Goal: Book appointment/travel/reservation

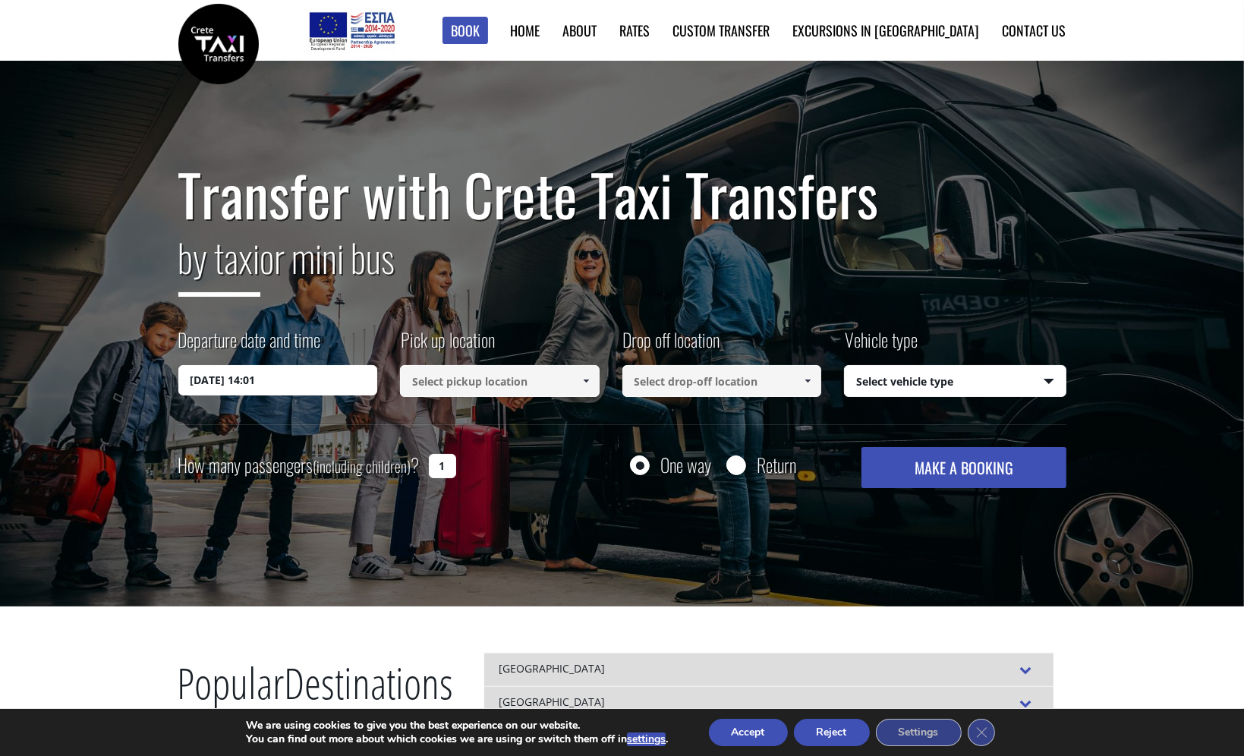
click at [578, 382] on link at bounding box center [585, 381] width 25 height 32
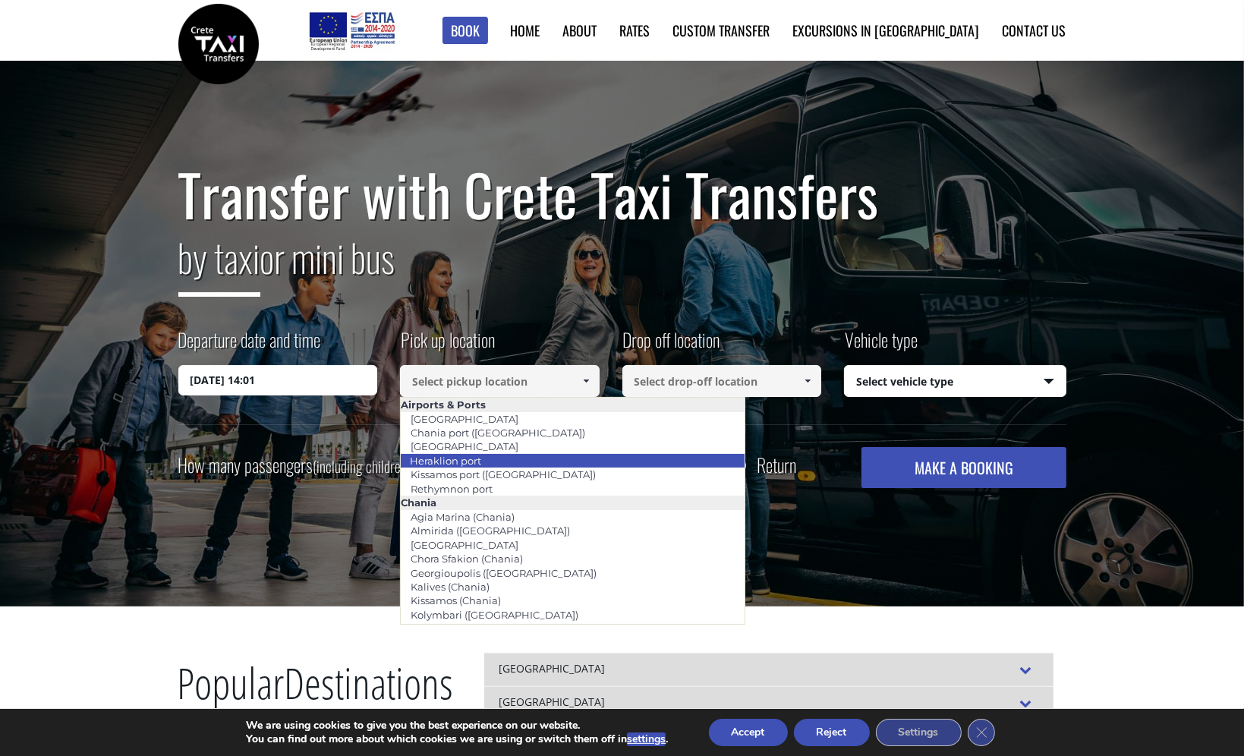
click at [495, 457] on li "Heraklion port" at bounding box center [573, 461] width 344 height 14
type input "Heraklion port"
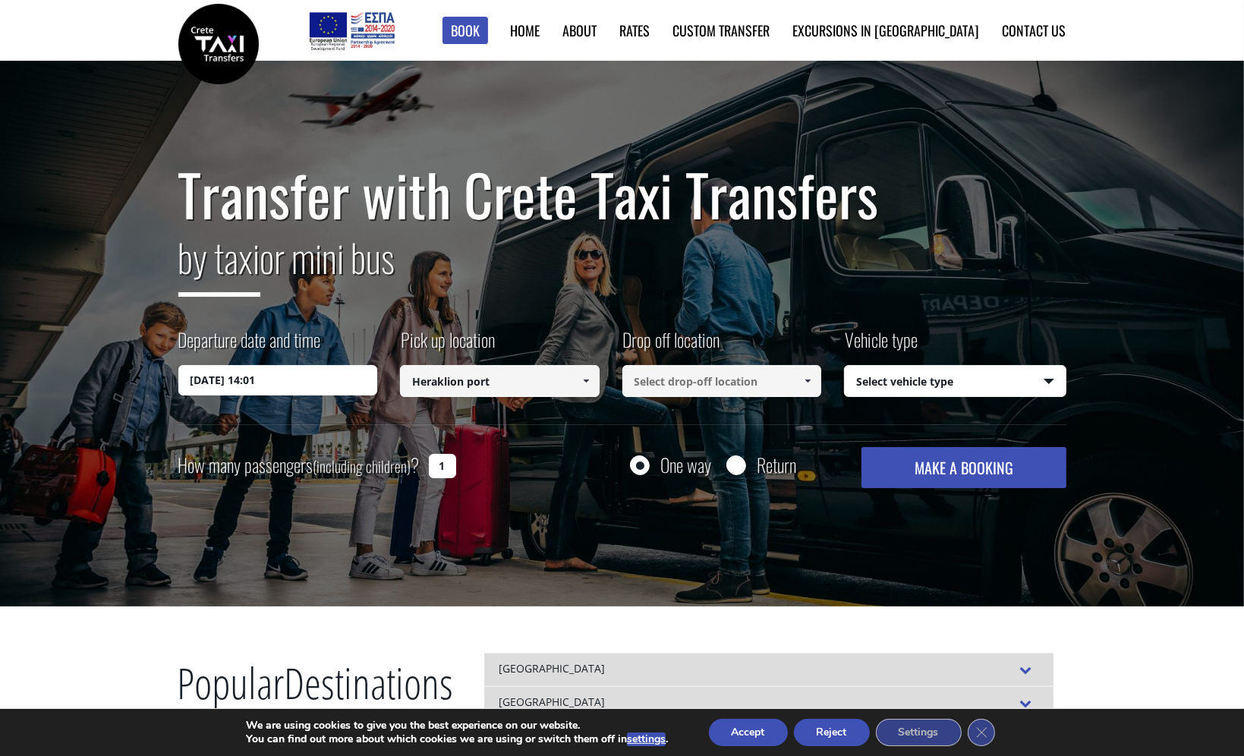
click at [731, 384] on input at bounding box center [722, 381] width 200 height 32
click at [809, 375] on span at bounding box center [808, 381] width 12 height 12
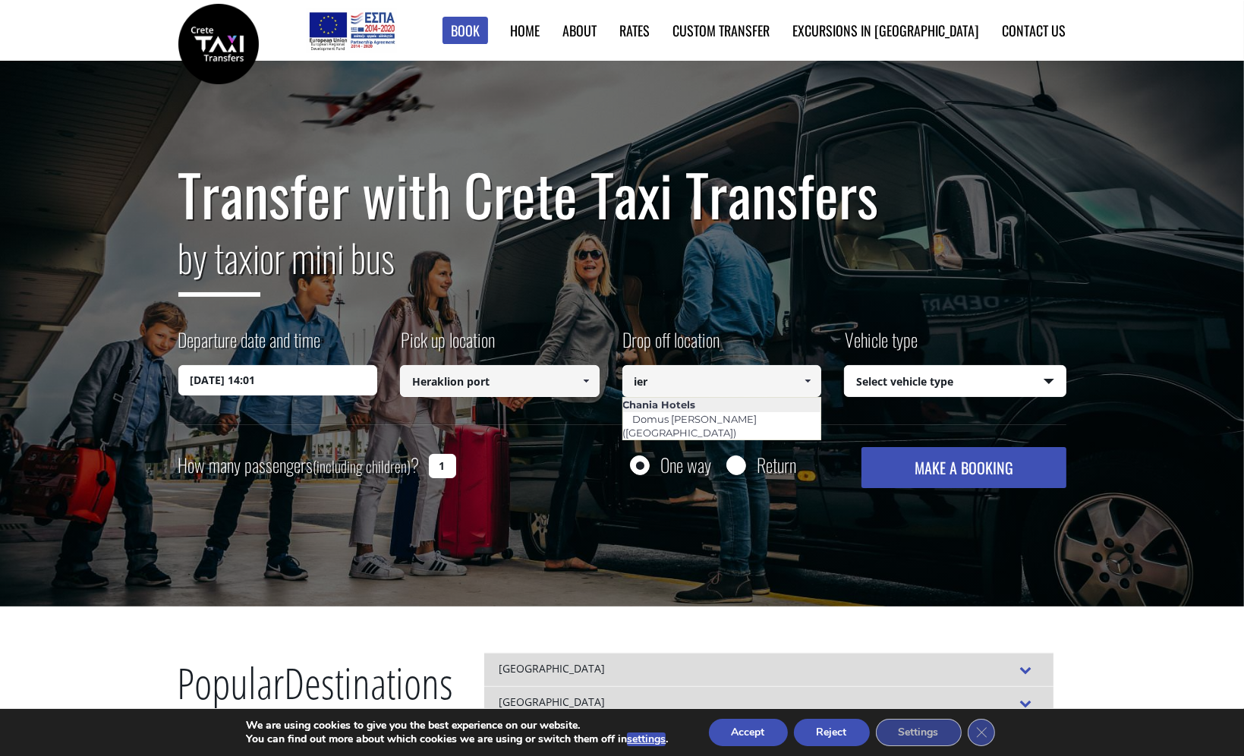
click at [811, 380] on span at bounding box center [808, 381] width 12 height 12
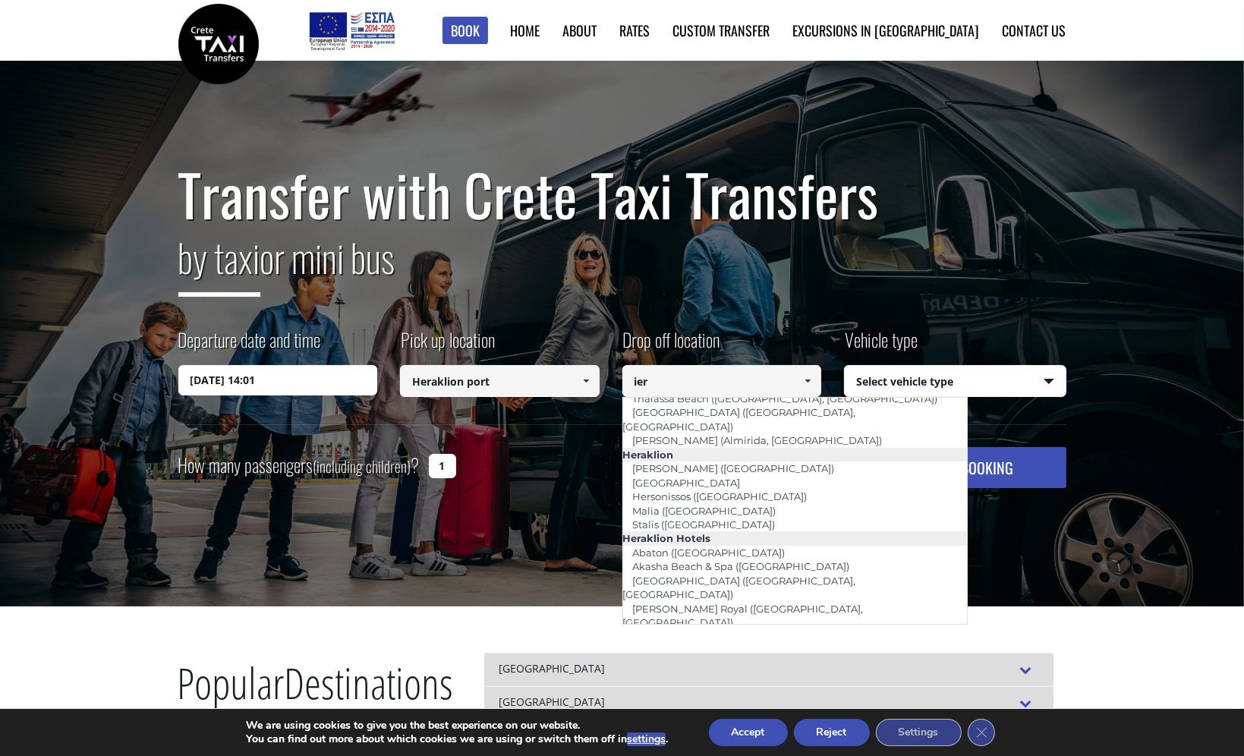
scroll to position [1227, 0]
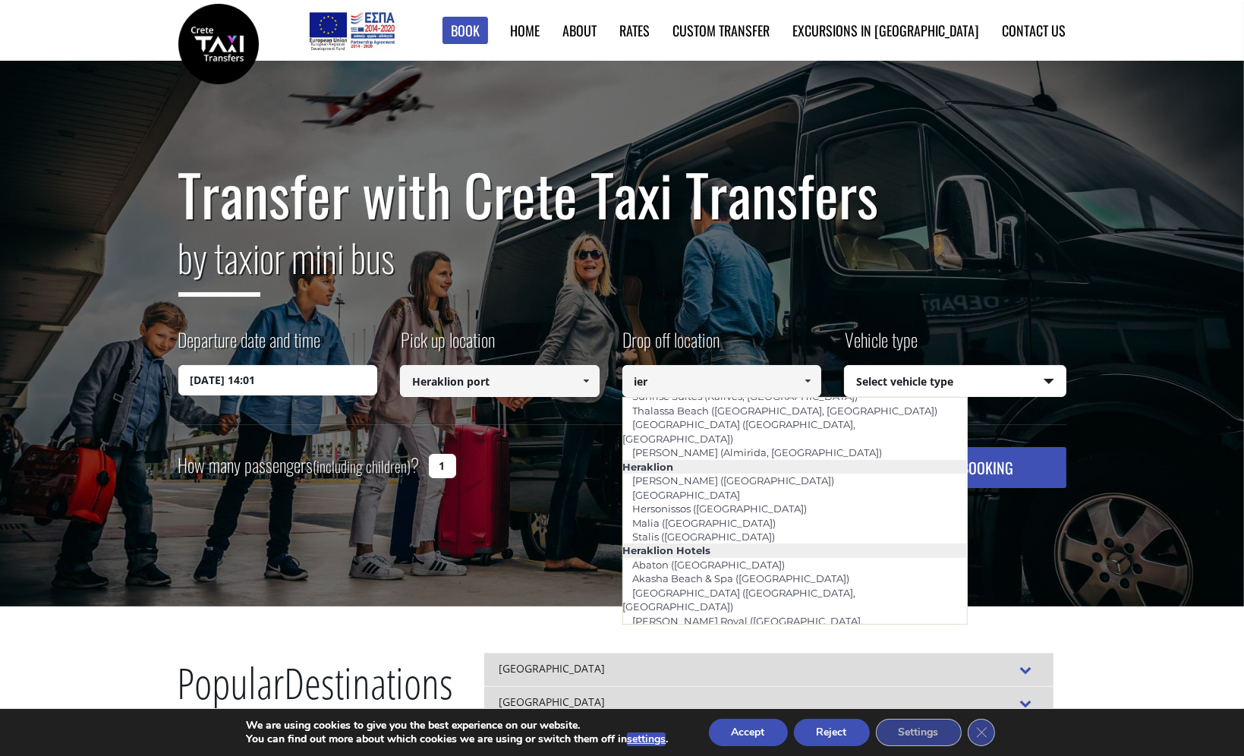
click at [950, 726] on li "[GEOGRAPHIC_DATA] ([GEOGRAPHIC_DATA])" at bounding box center [795, 733] width 344 height 14
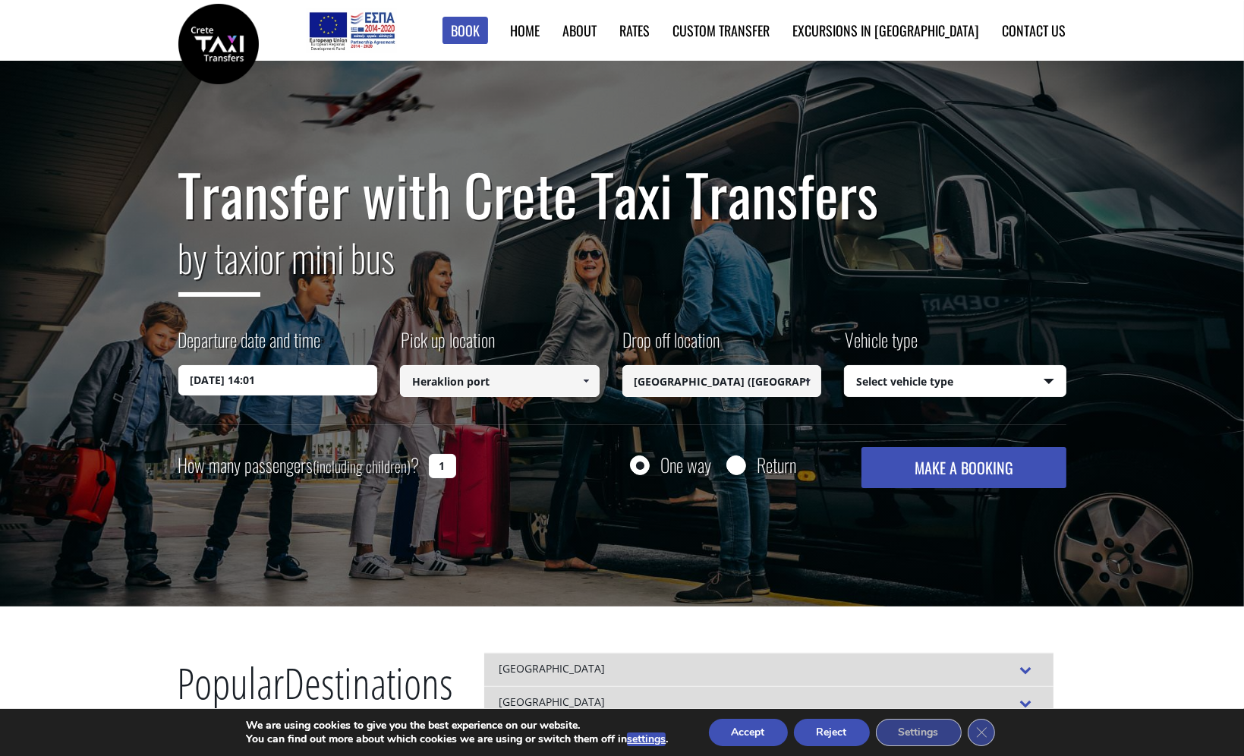
click at [950, 477] on button "MAKE A BOOKING" at bounding box center [964, 467] width 204 height 41
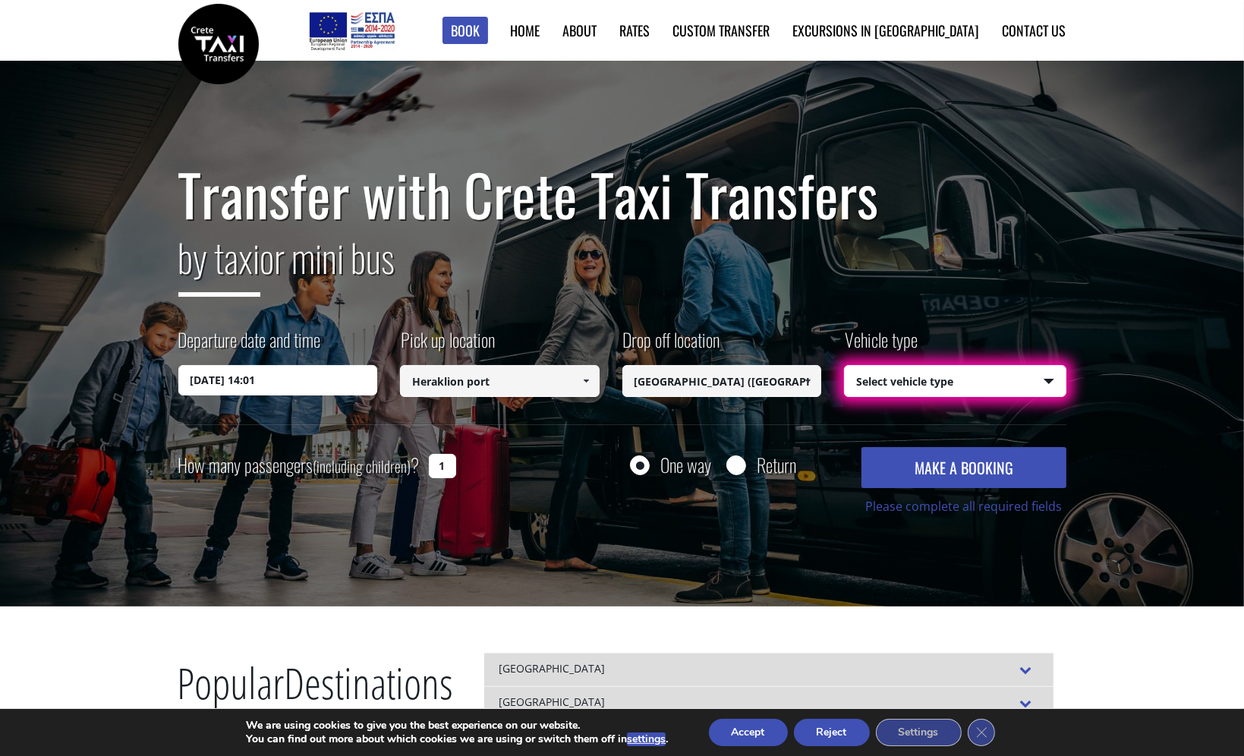
click at [950, 477] on button "MAKE A BOOKING" at bounding box center [964, 467] width 204 height 41
click at [802, 380] on span at bounding box center [808, 381] width 12 height 12
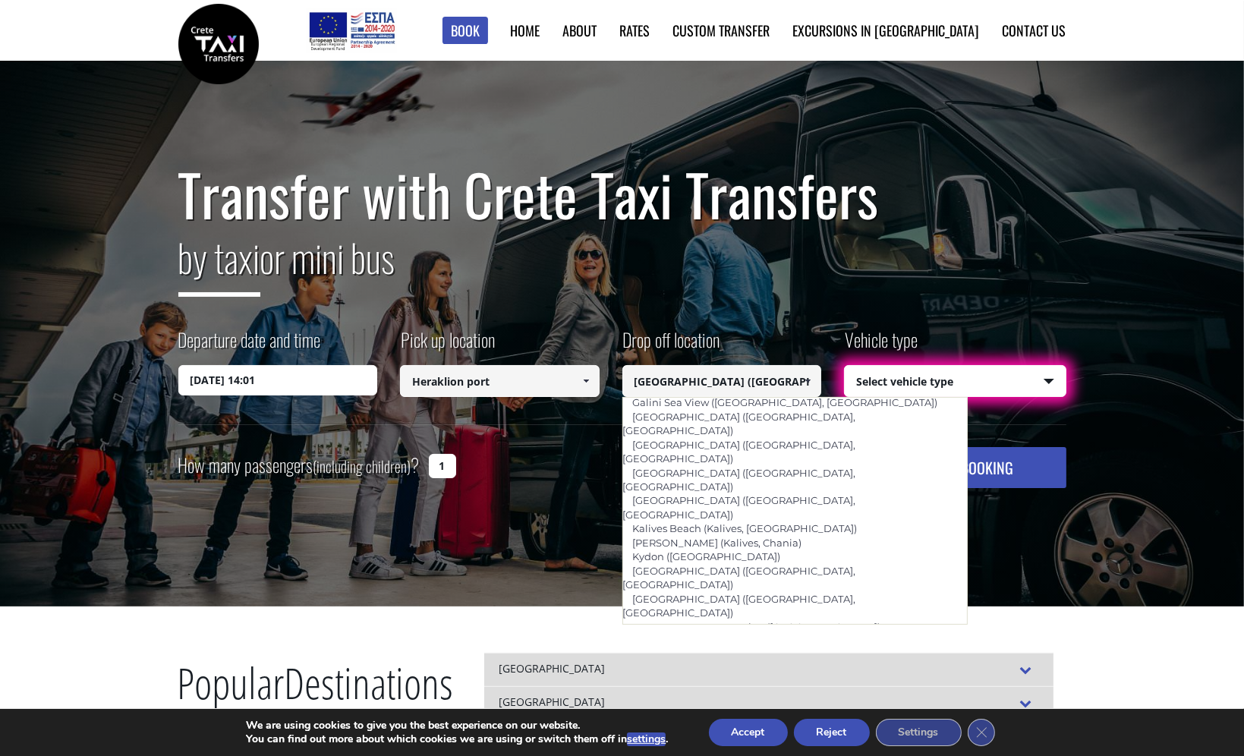
scroll to position [0, 0]
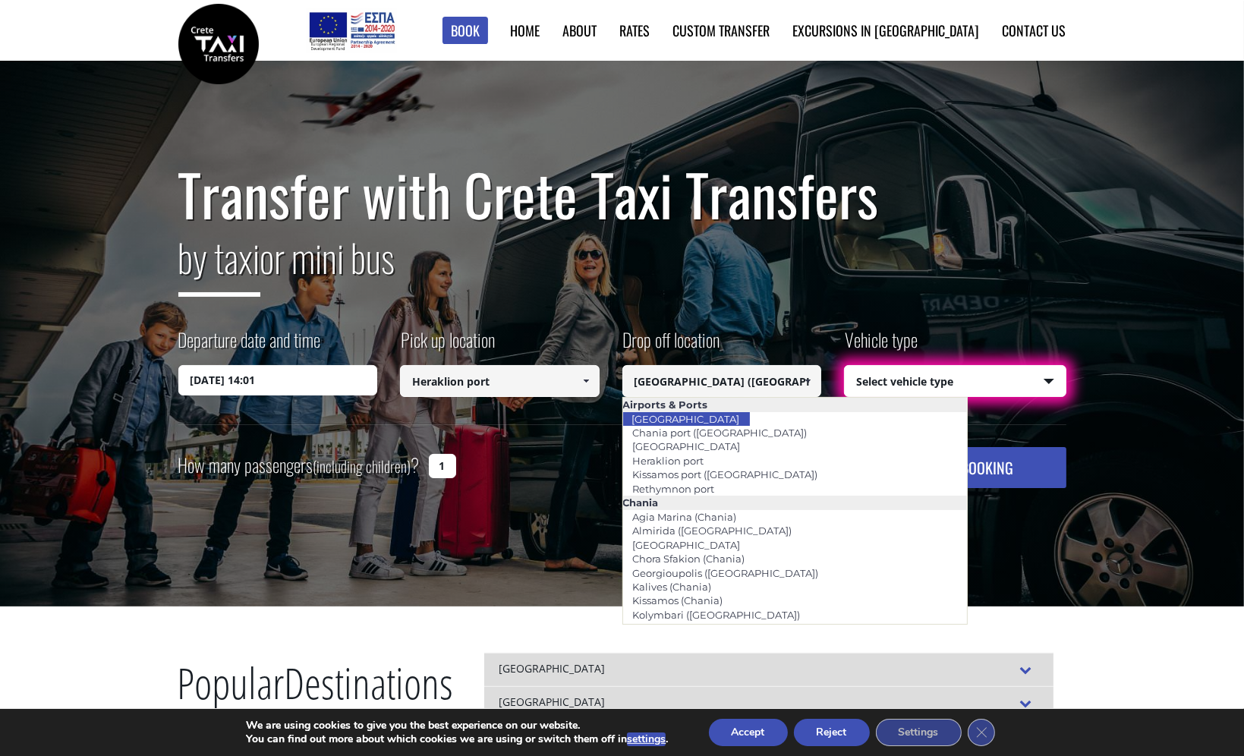
click at [736, 368] on input "[GEOGRAPHIC_DATA] ([GEOGRAPHIC_DATA])" at bounding box center [722, 381] width 200 height 32
click at [784, 384] on input "[GEOGRAPHIC_DATA] ([GEOGRAPHIC_DATA])" at bounding box center [722, 381] width 200 height 32
drag, startPoint x: 768, startPoint y: 381, endPoint x: 615, endPoint y: 378, distance: 153.4
click at [615, 378] on div "Departure date and time [DATE] 14:01 Pick up location Select pickup location Se…" at bounding box center [622, 375] width 888 height 98
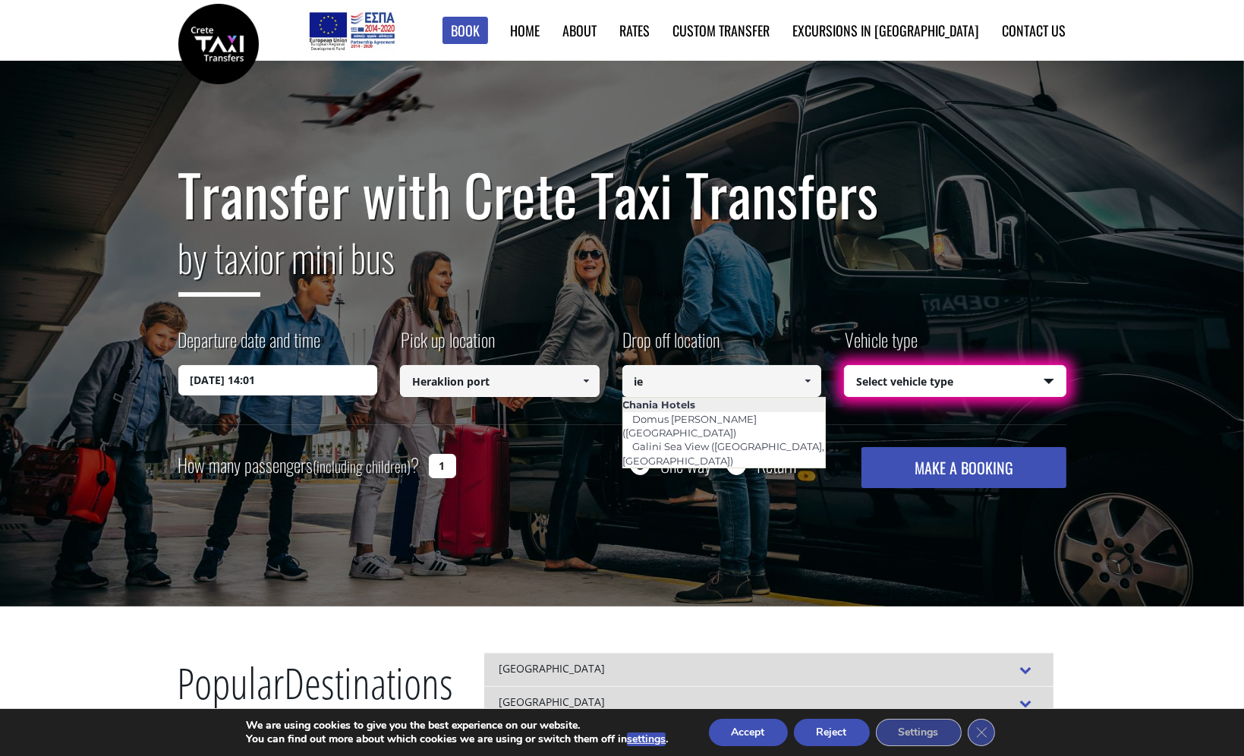
type input "i"
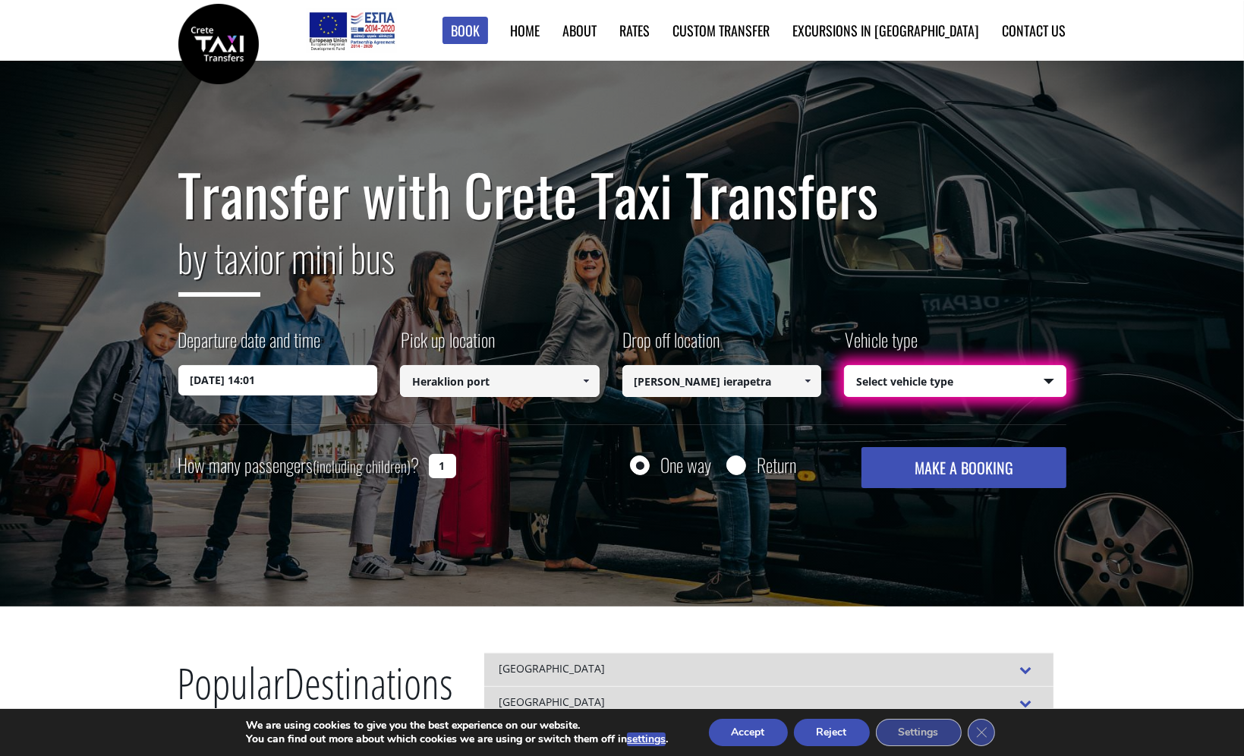
type input "[PERSON_NAME] ierapetra"
click at [742, 430] on div "Transfer with Crete Taxi Transfers by taxi or mini bus Departure date and time …" at bounding box center [622, 325] width 888 height 326
click at [1052, 372] on select "Select vehicle type Taxi (4 passengers) Mercedes E Class Mini Van (7 passengers…" at bounding box center [955, 382] width 221 height 32
select select "540"
click at [845, 366] on select "Select vehicle type Taxi (4 passengers) Mercedes E Class Mini Van (7 passengers…" at bounding box center [955, 382] width 221 height 32
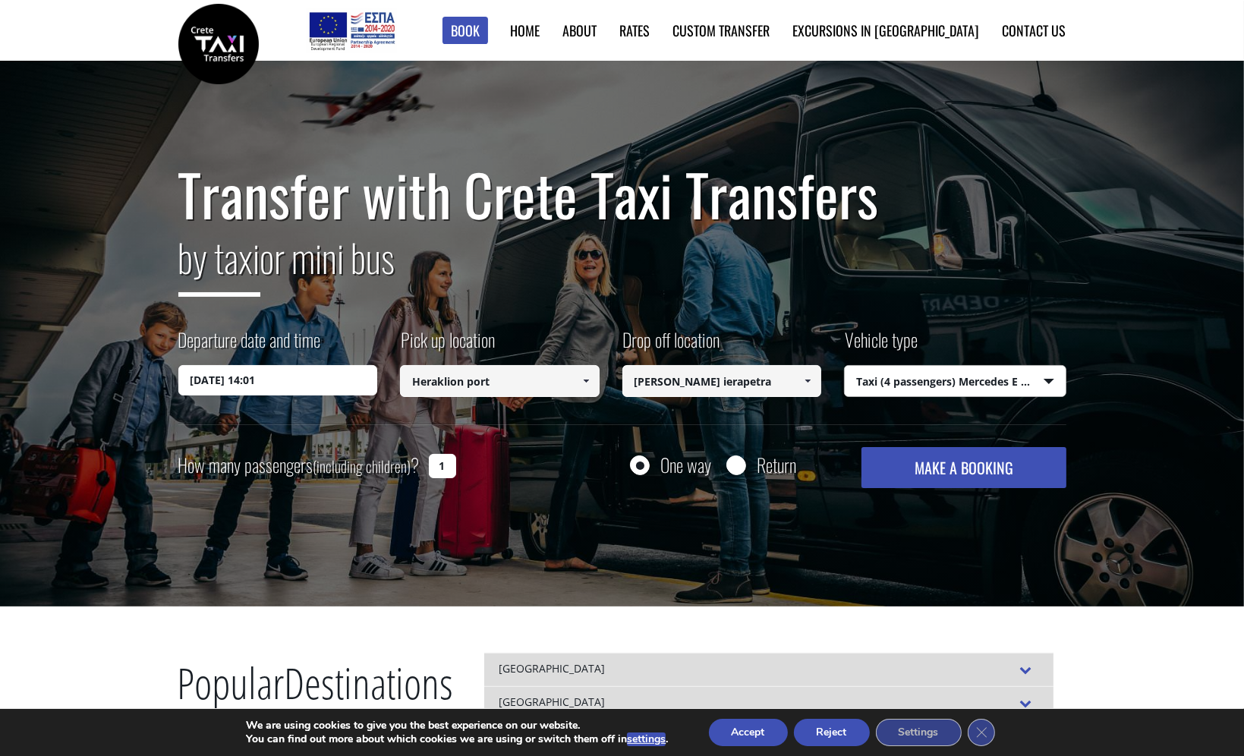
click at [452, 468] on input "1" at bounding box center [442, 466] width 27 height 24
drag, startPoint x: 452, startPoint y: 468, endPoint x: 427, endPoint y: 468, distance: 25.8
click at [429, 468] on input "1" at bounding box center [442, 466] width 27 height 24
type input "2"
click at [953, 467] on button "MAKE A BOOKING" at bounding box center [964, 467] width 204 height 41
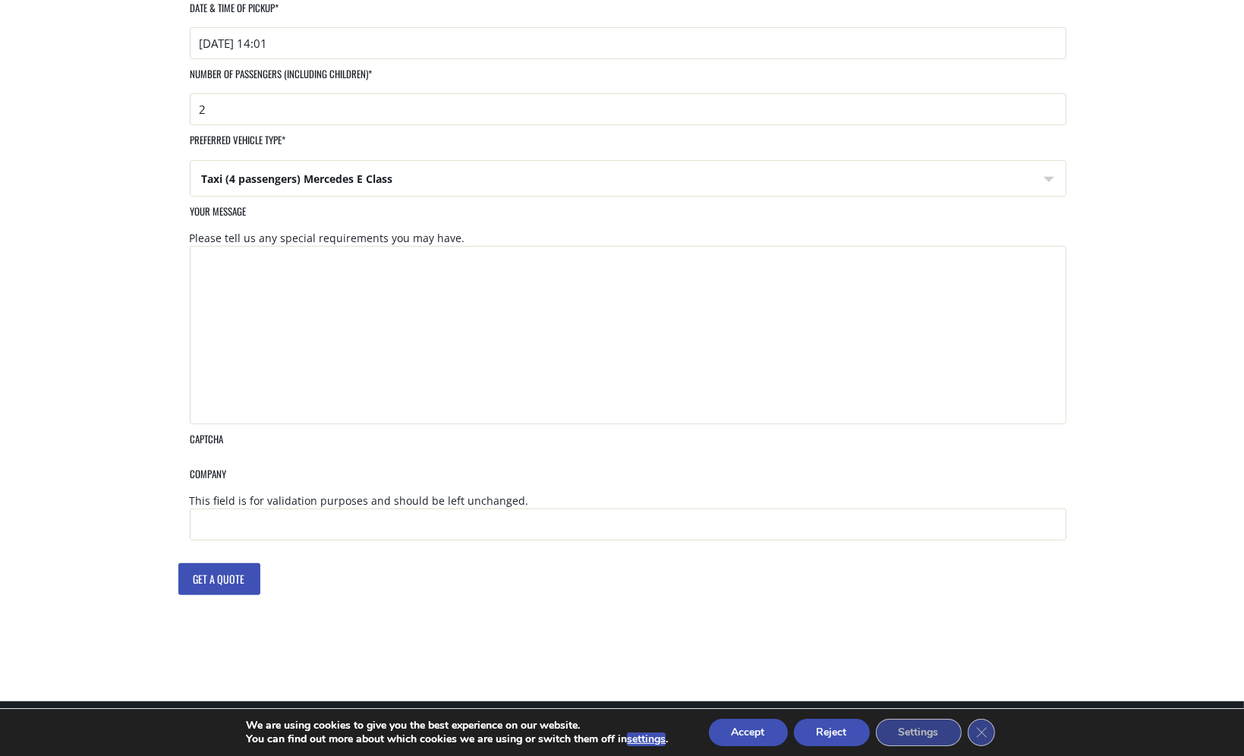
scroll to position [661, 0]
